Goal: Information Seeking & Learning: Find specific fact

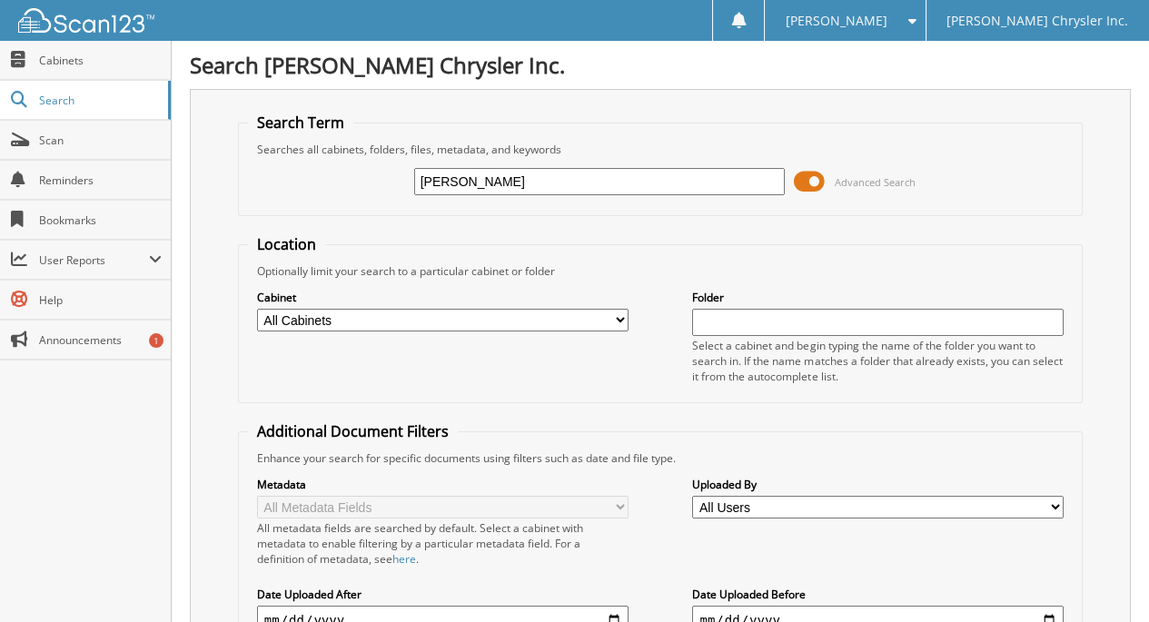
drag, startPoint x: 559, startPoint y: 184, endPoint x: 388, endPoint y: 178, distance: 170.9
click at [388, 178] on div "[PERSON_NAME] Advanced Search" at bounding box center [660, 181] width 825 height 49
type input "[PERSON_NAME]"
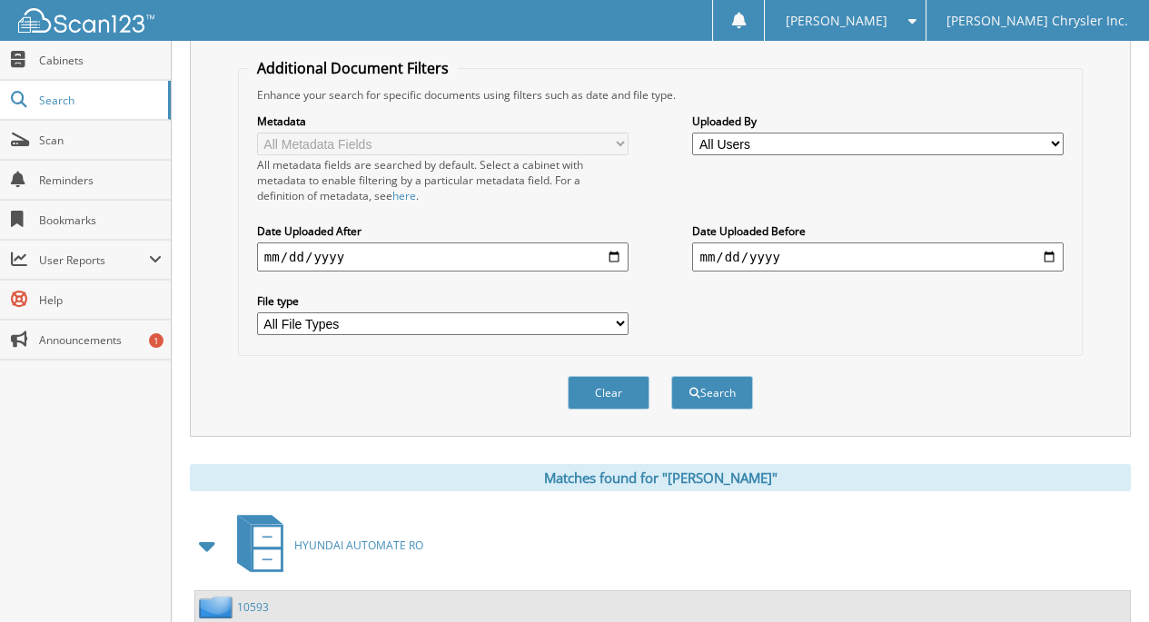
scroll to position [545, 0]
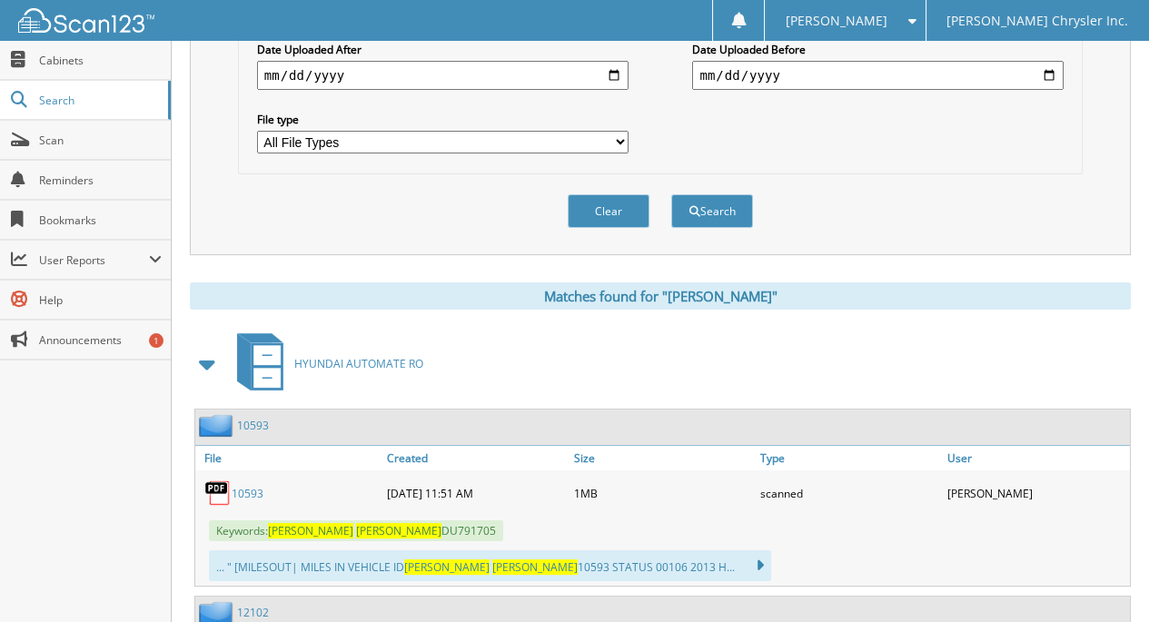
click at [716, 213] on button "Search" at bounding box center [712, 211] width 82 height 34
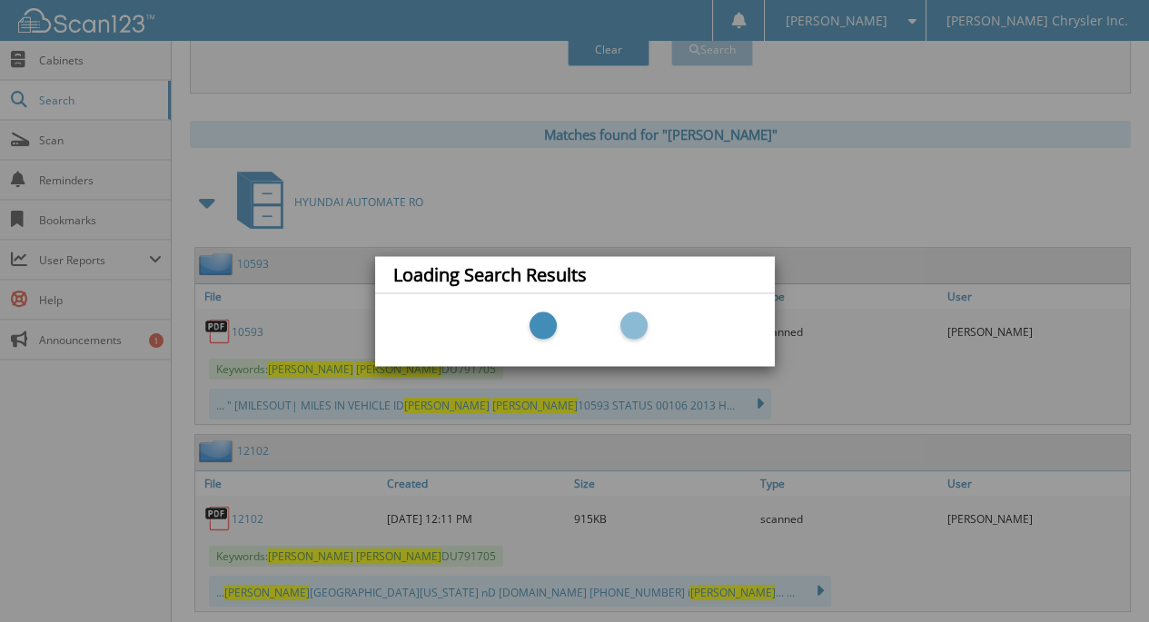
scroll to position [727, 0]
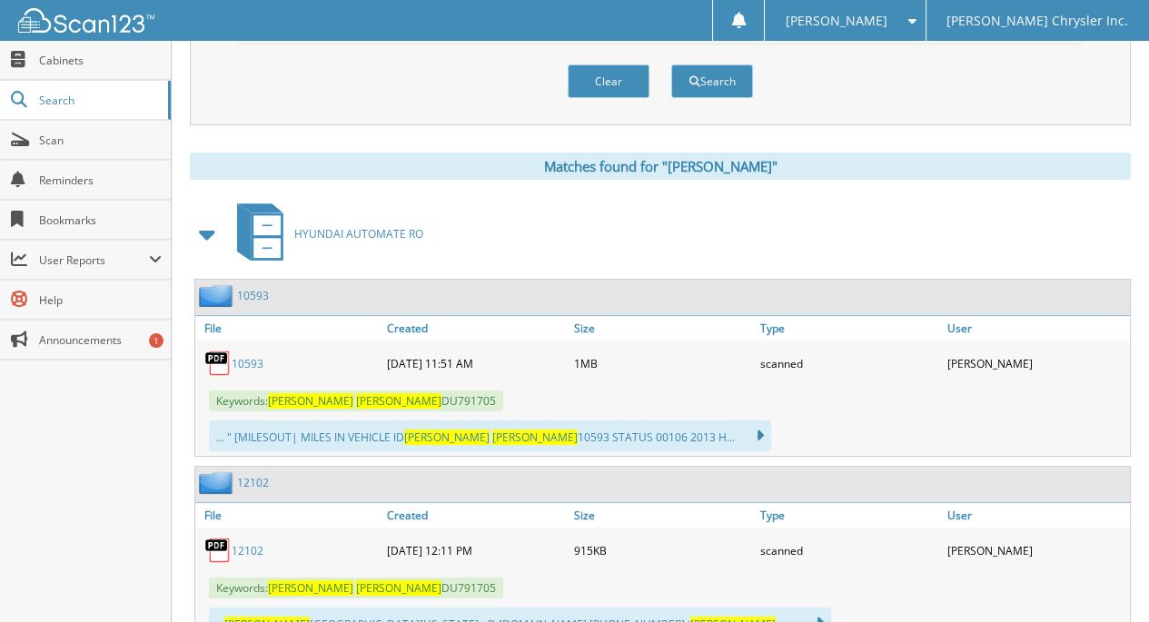
scroll to position [727, 0]
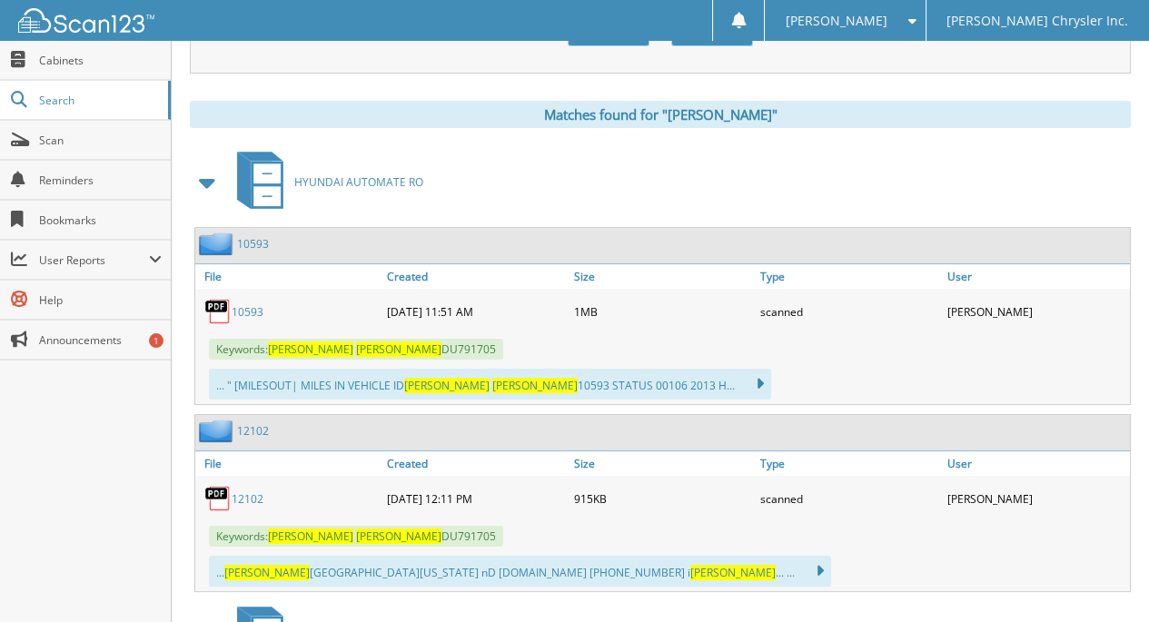
click at [247, 491] on link "12102" at bounding box center [248, 498] width 32 height 15
